Goal: Information Seeking & Learning: Learn about a topic

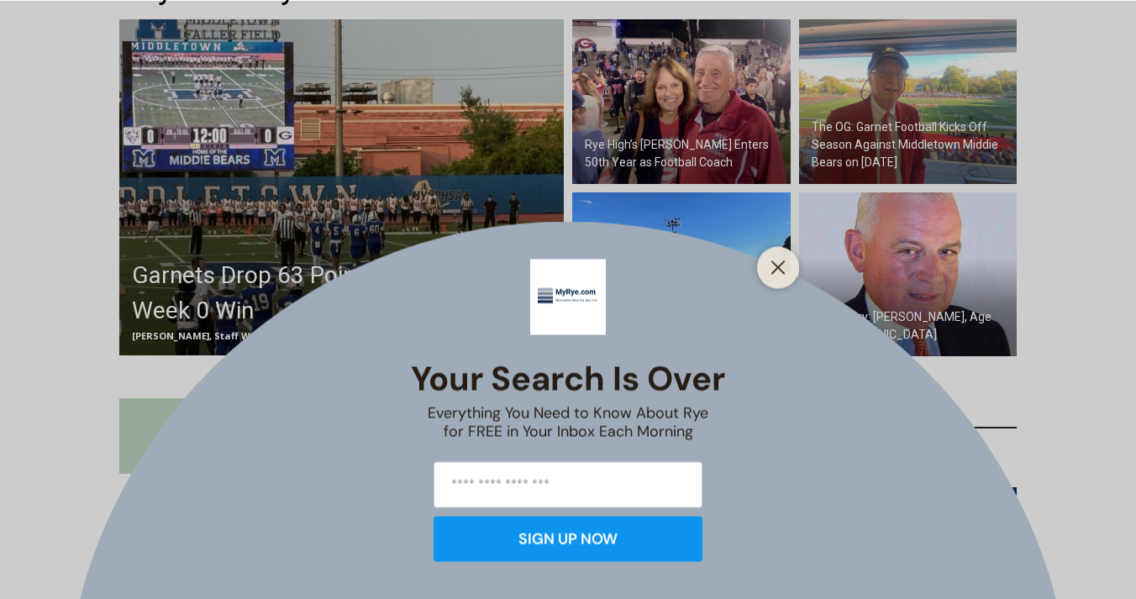
scroll to position [537, 0]
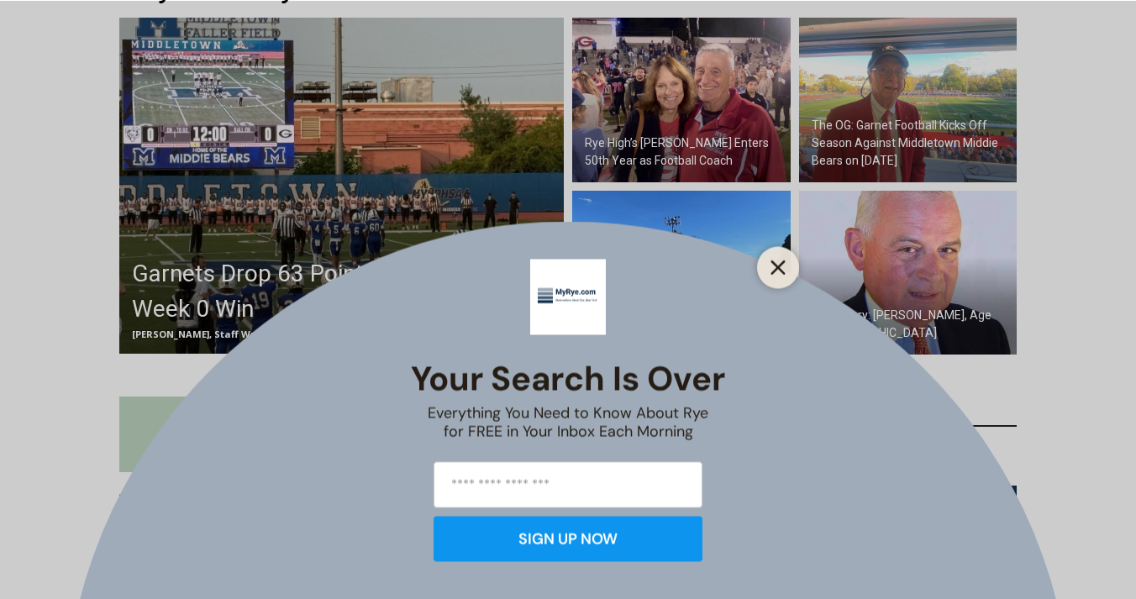
click at [779, 270] on icon "Close" at bounding box center [777, 267] width 15 height 15
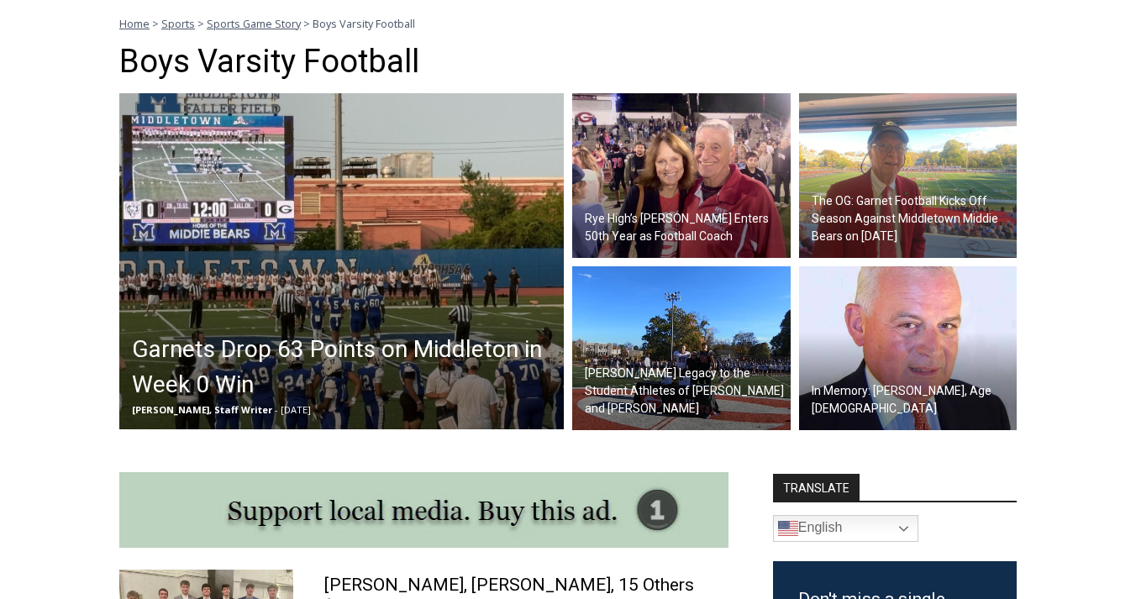
scroll to position [459, 0]
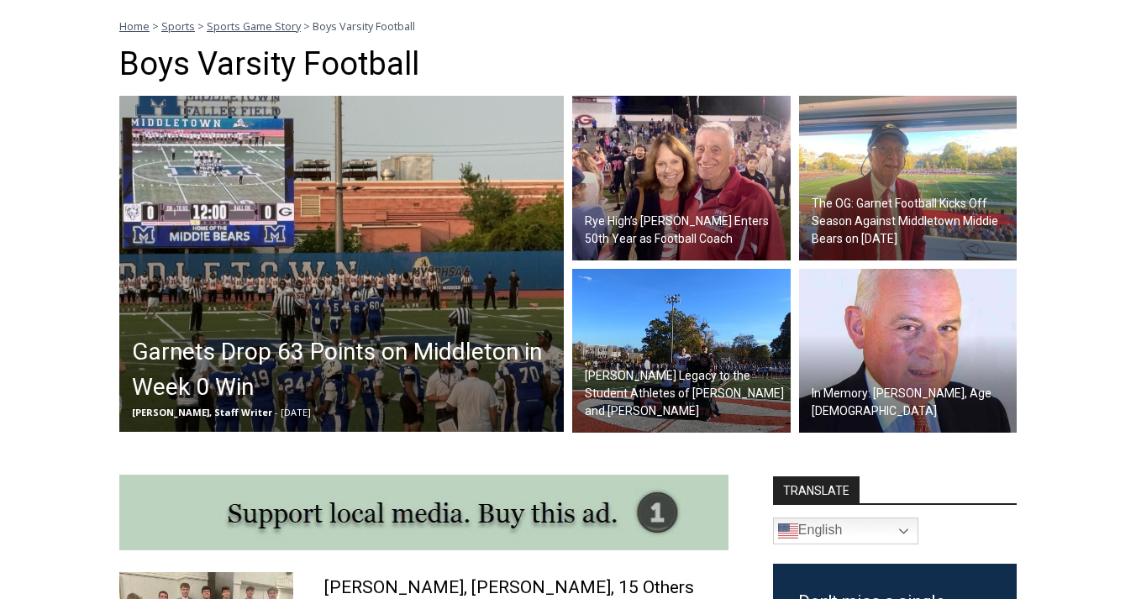
click at [653, 220] on h2 "Rye High’s [PERSON_NAME] Enters 50th Year as Football Coach" at bounding box center [686, 230] width 202 height 35
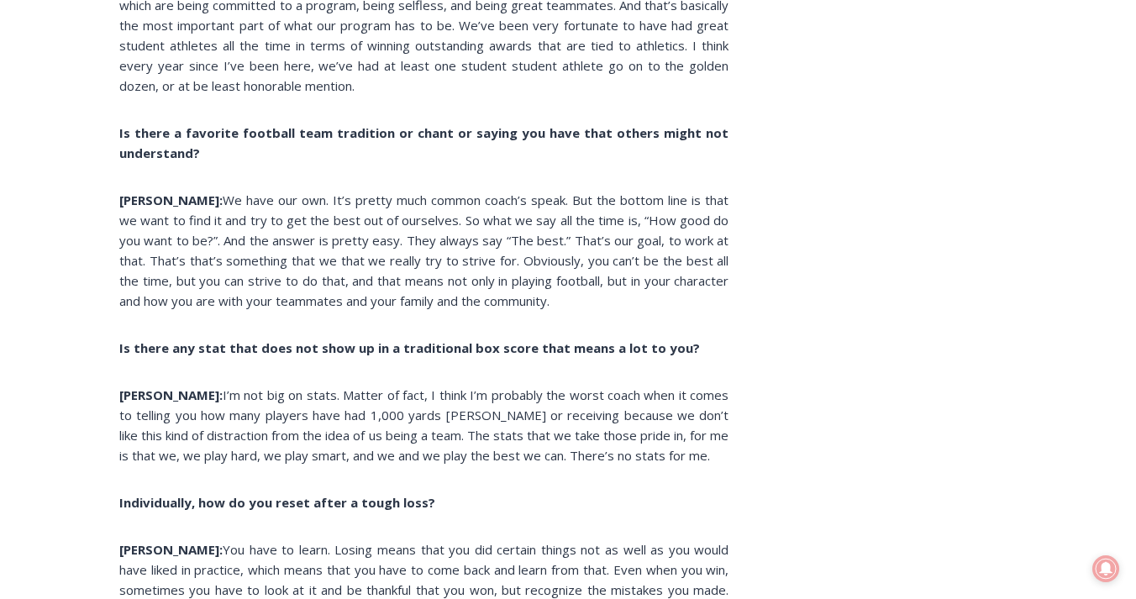
scroll to position [4275, 0]
